Goal: Transaction & Acquisition: Purchase product/service

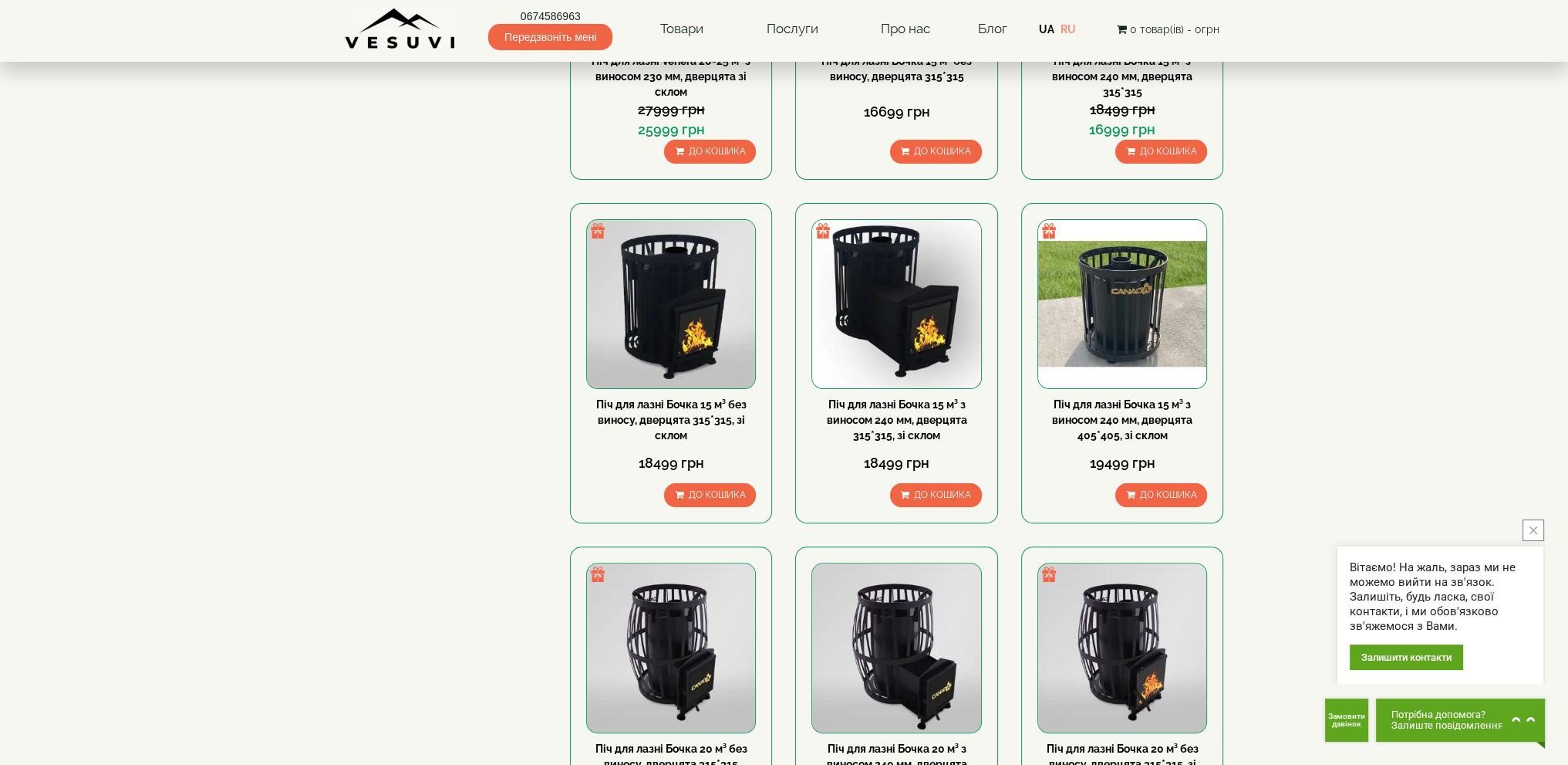
scroll to position [463, 0]
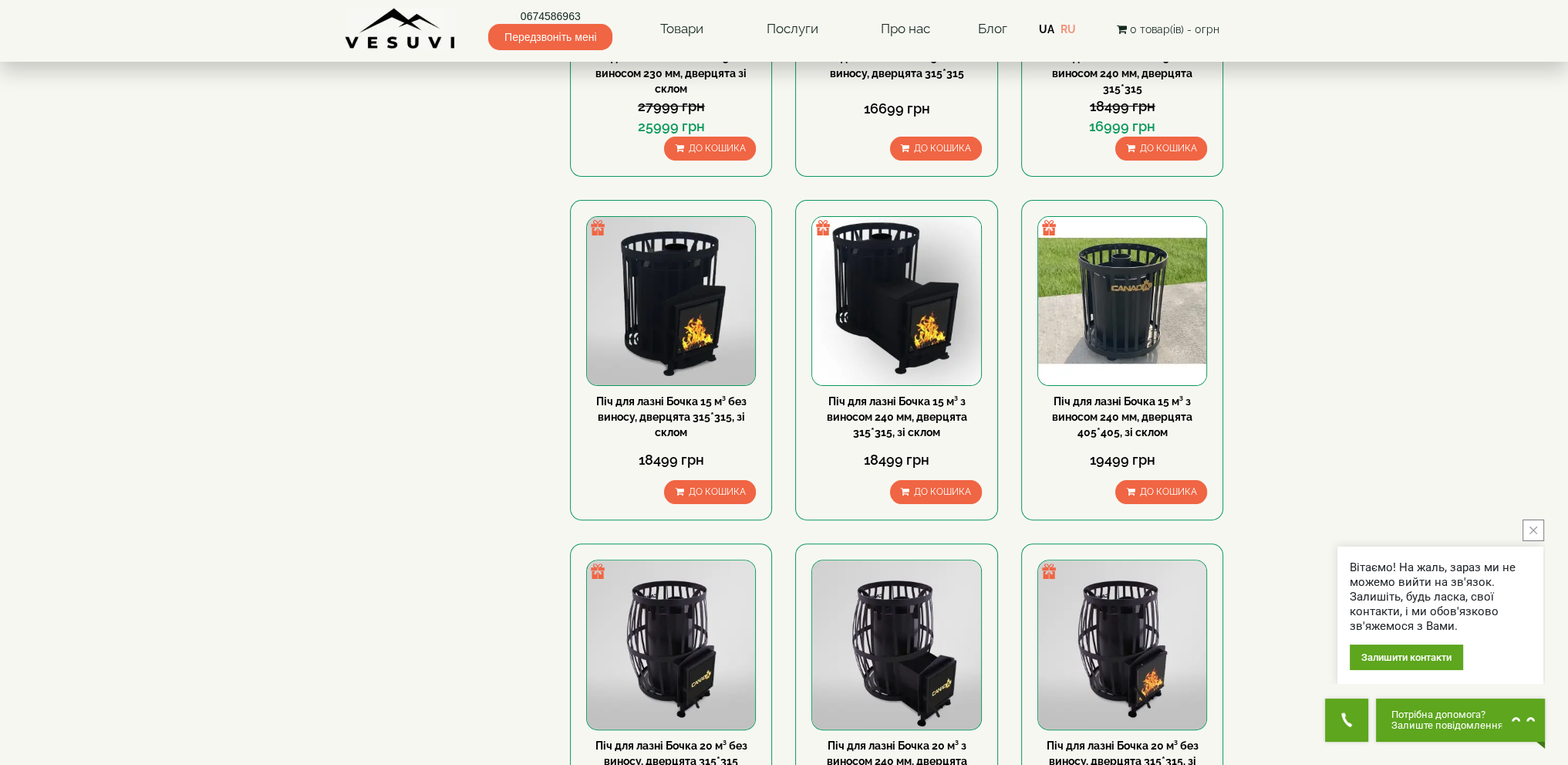
click at [1531, 531] on icon "close button" at bounding box center [1533, 530] width 8 height 8
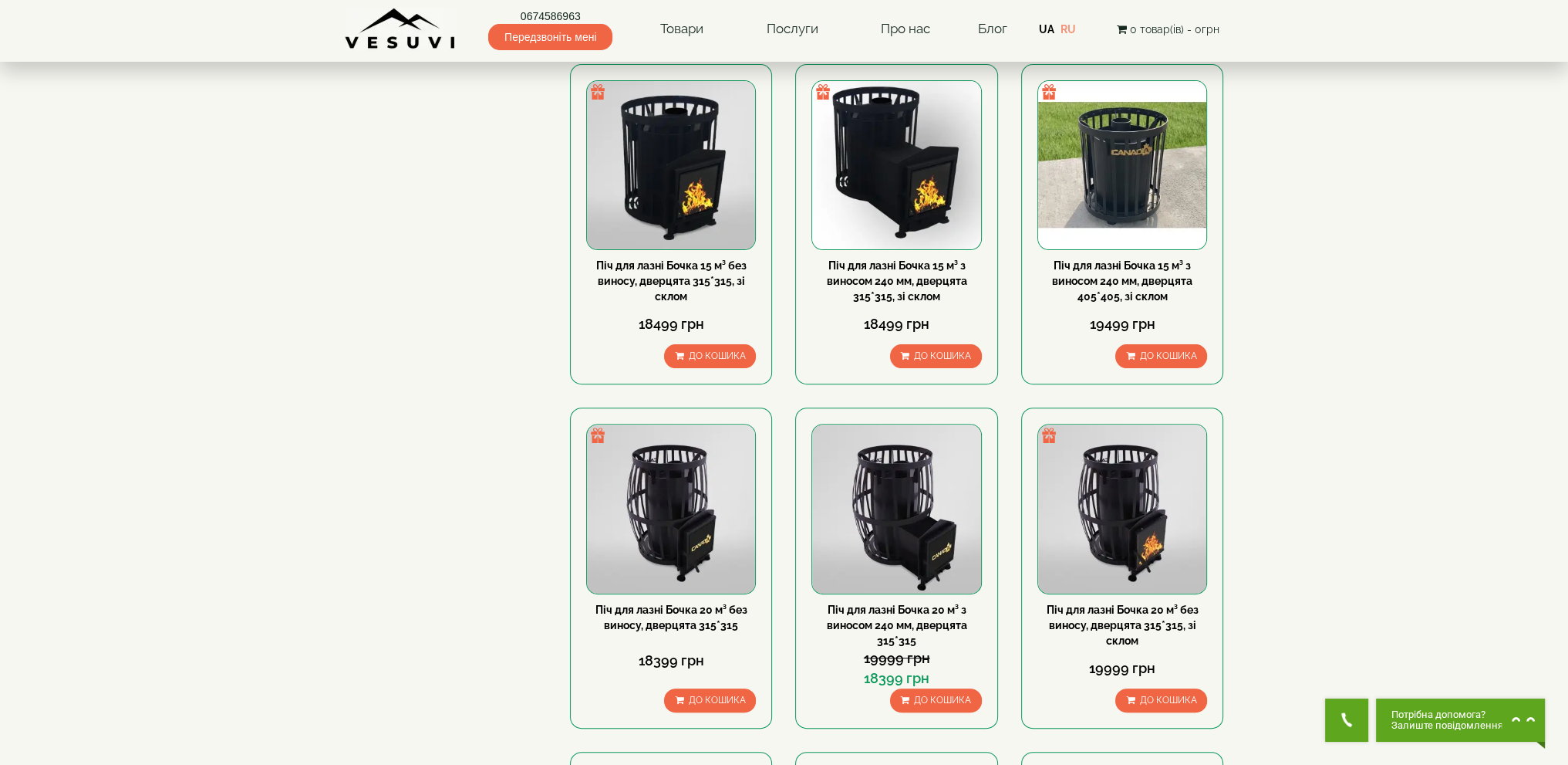
scroll to position [618, 0]
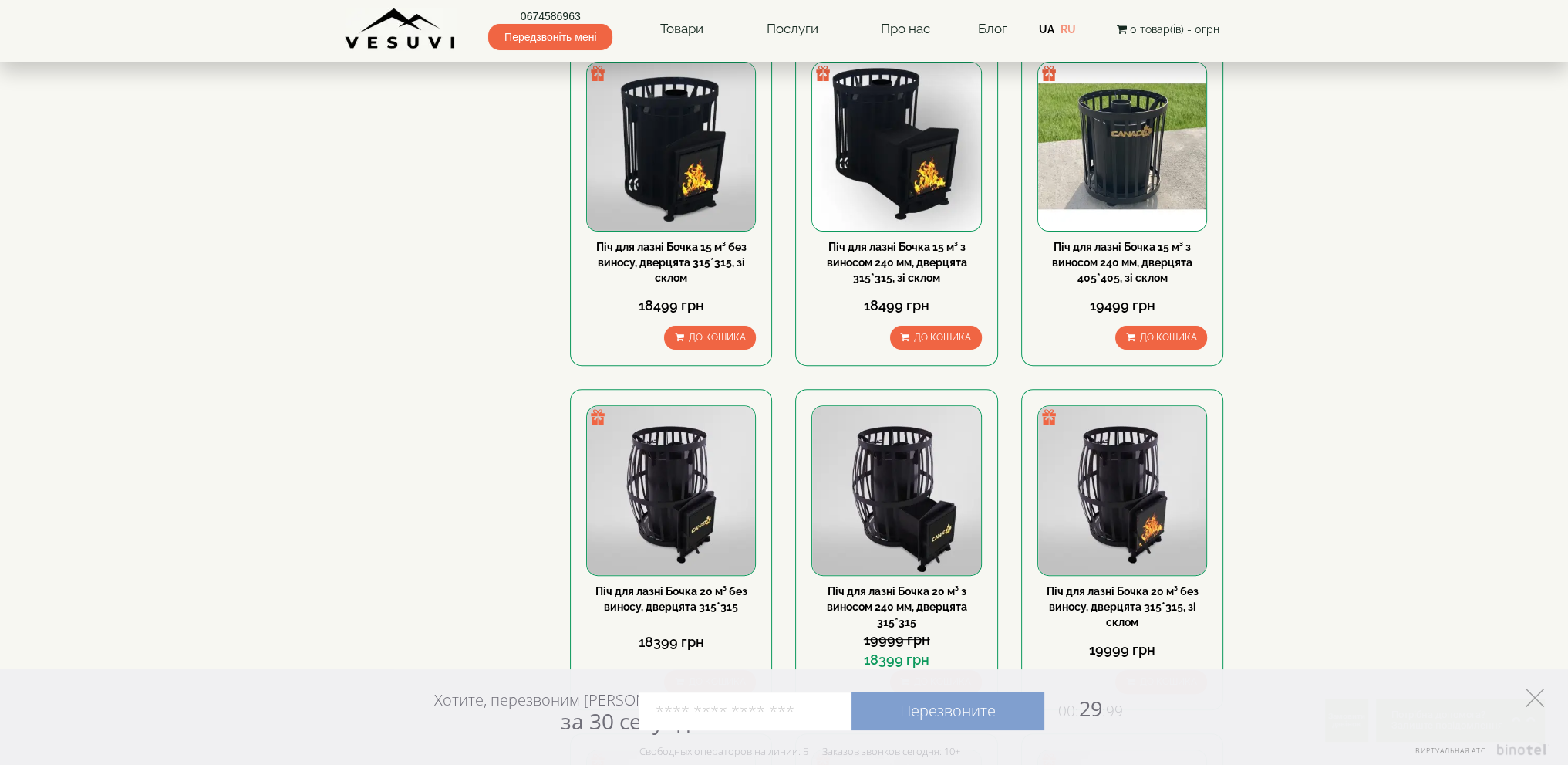
click at [1534, 693] on icon at bounding box center [1535, 697] width 19 height 19
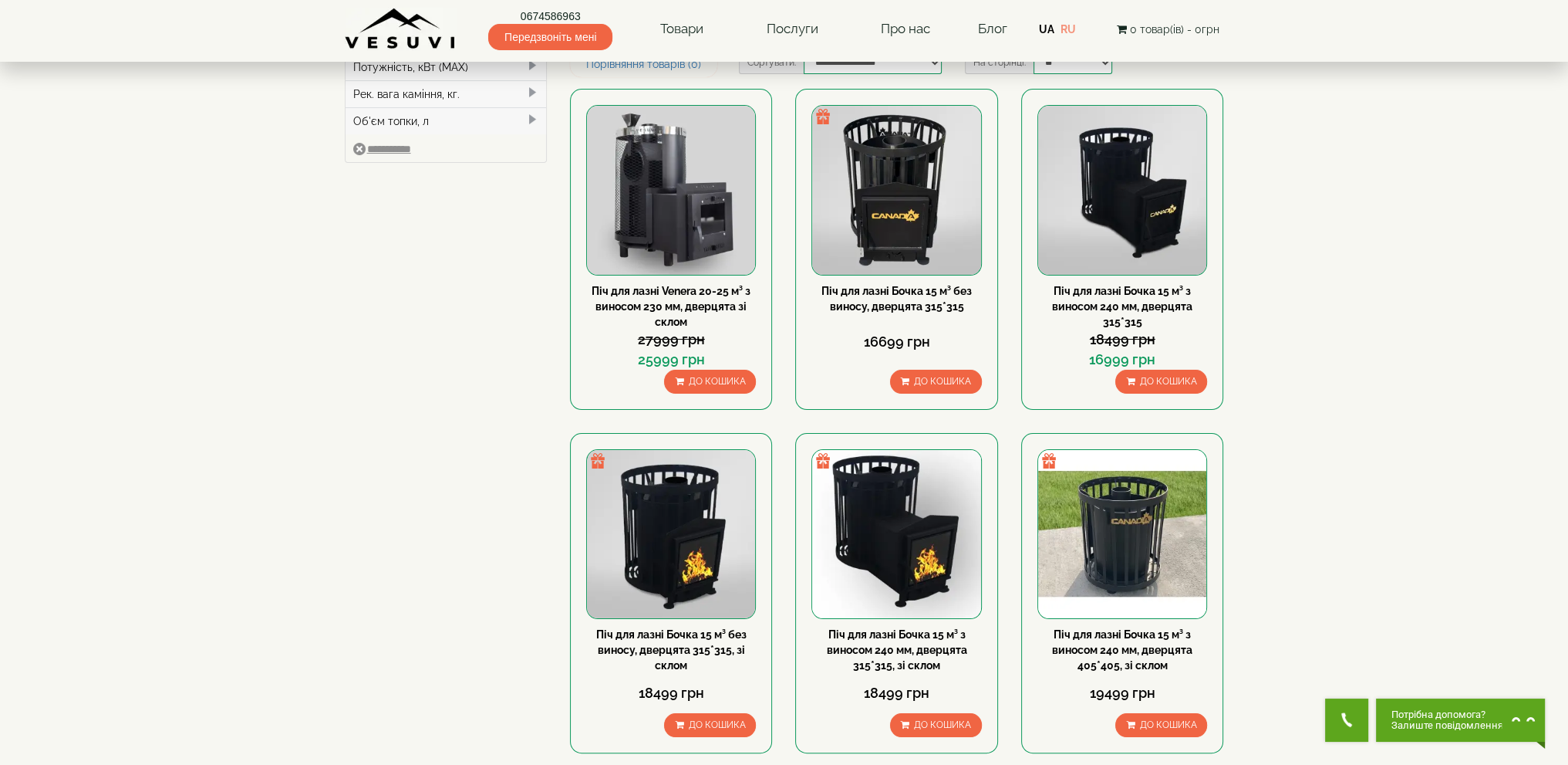
scroll to position [232, 0]
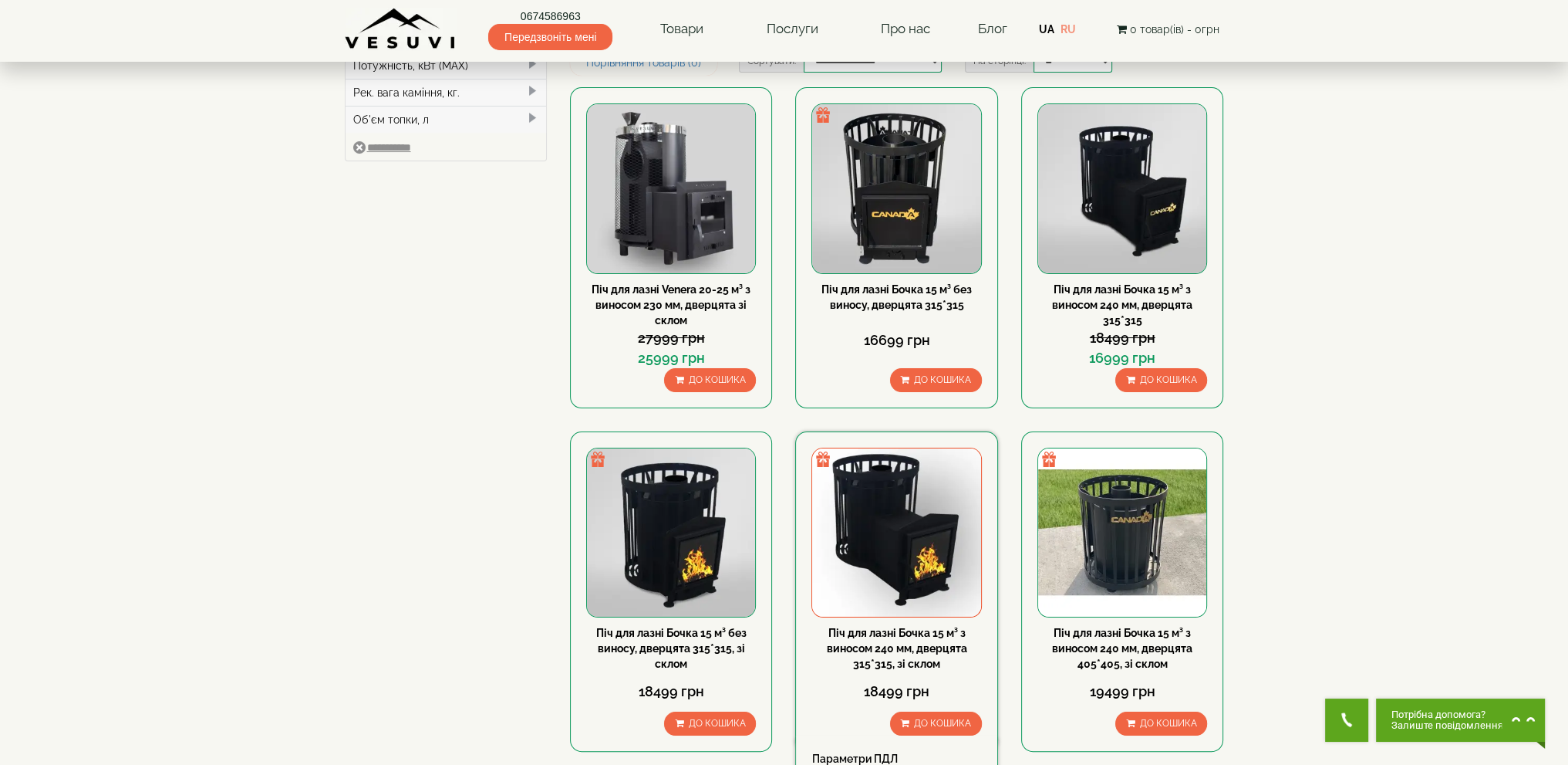
click at [877, 627] on link "Піч для лазні Бочка 15 м³ з виносом 240 мм, дверцята 315*315, зі склом" at bounding box center [897, 648] width 140 height 43
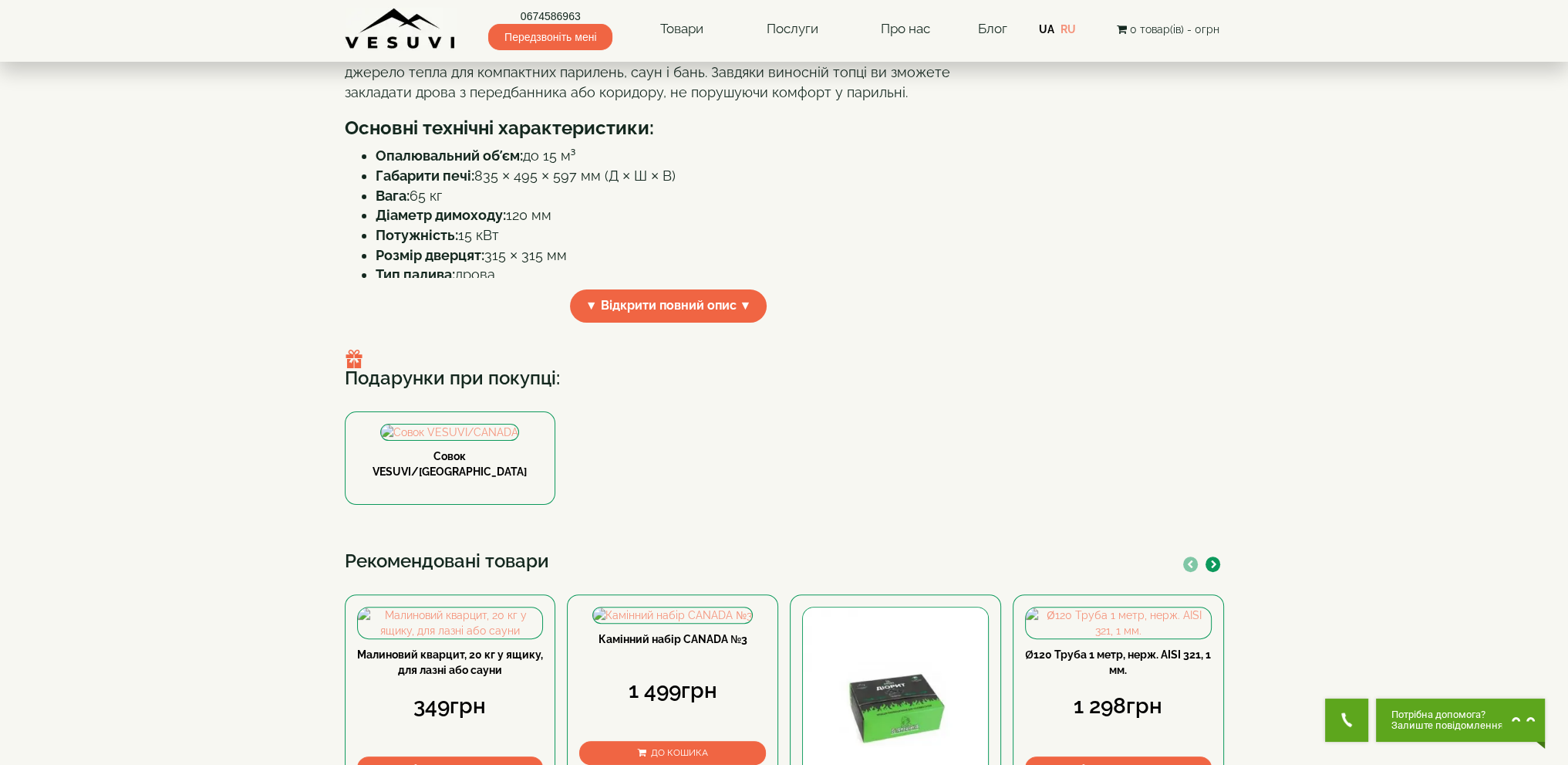
scroll to position [463, 0]
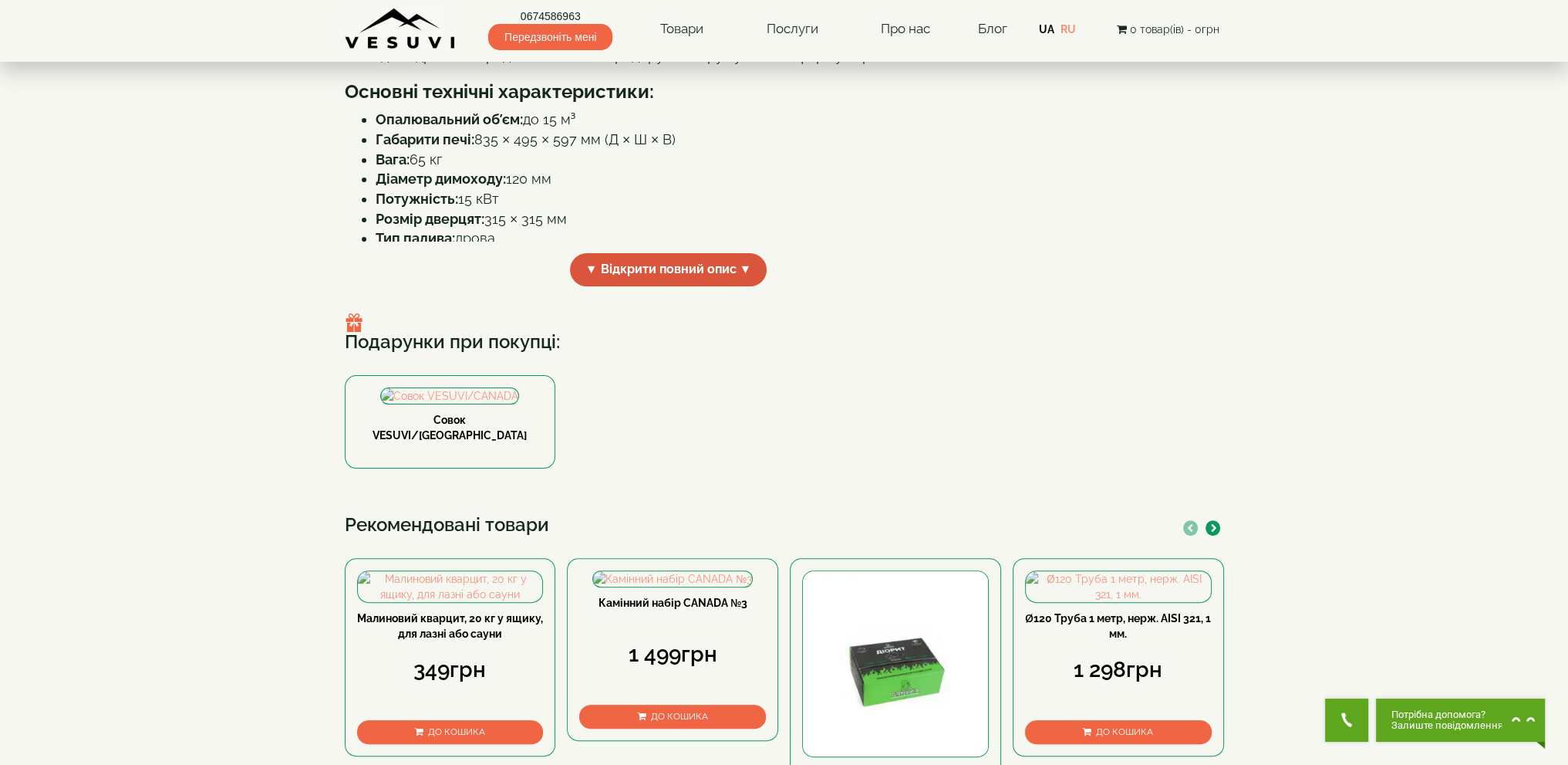
click at [646, 287] on span "▼ Відкрити повний опис ▼" at bounding box center [668, 269] width 198 height 33
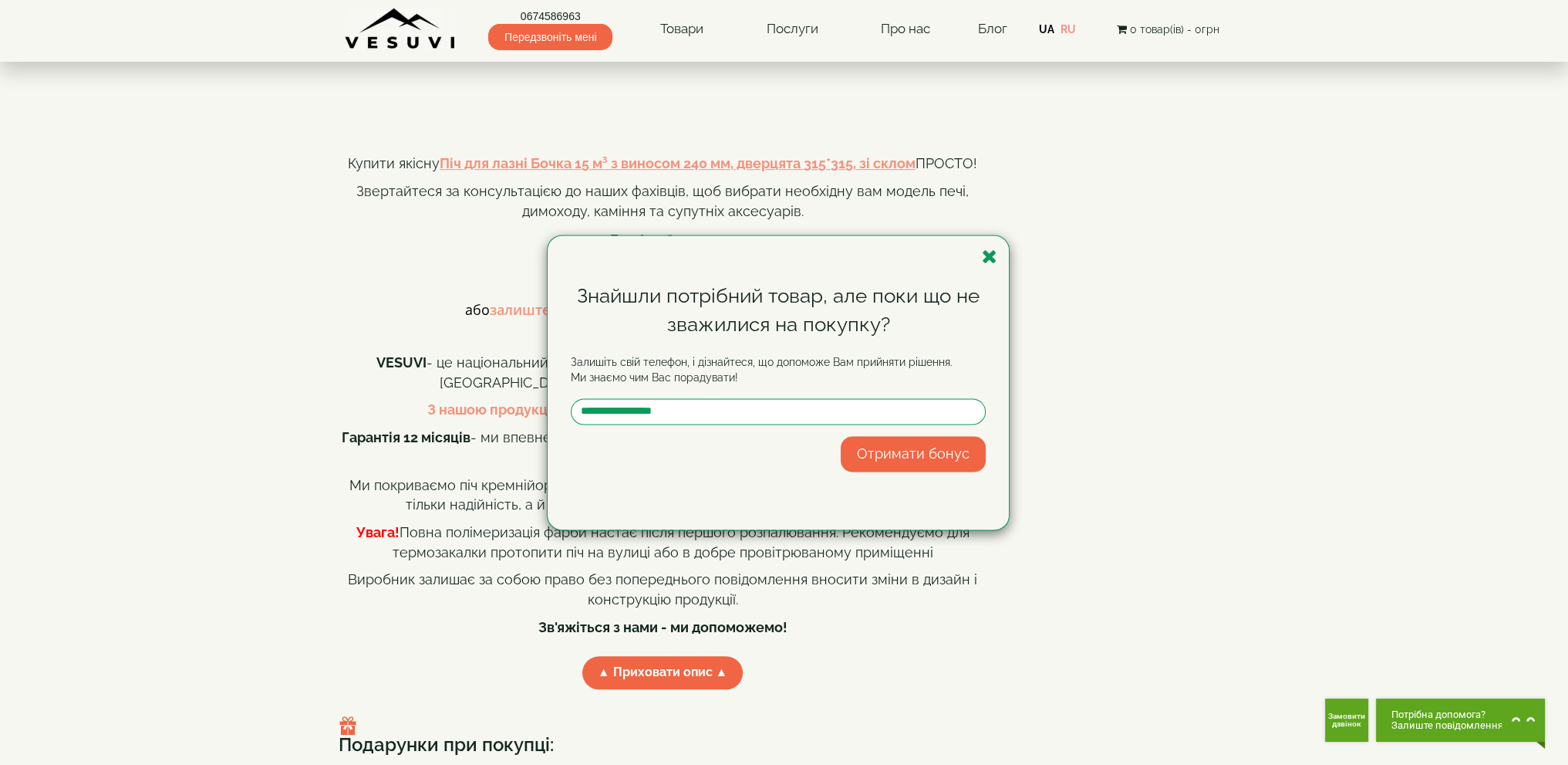
scroll to position [1389, 0]
click at [991, 256] on icon "button" at bounding box center [990, 256] width 16 height 19
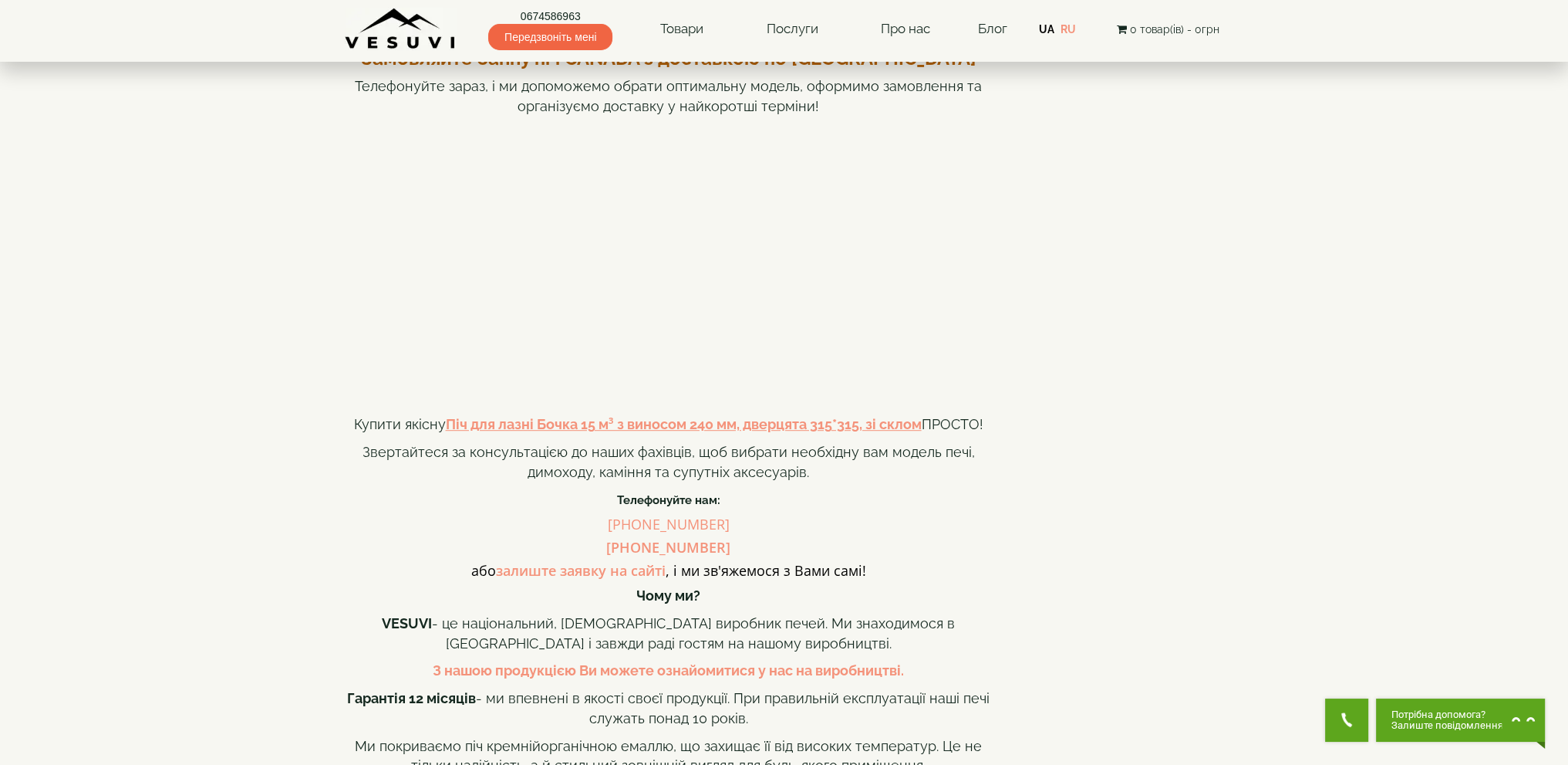
scroll to position [1004, 0]
